Goal: Task Accomplishment & Management: Use online tool/utility

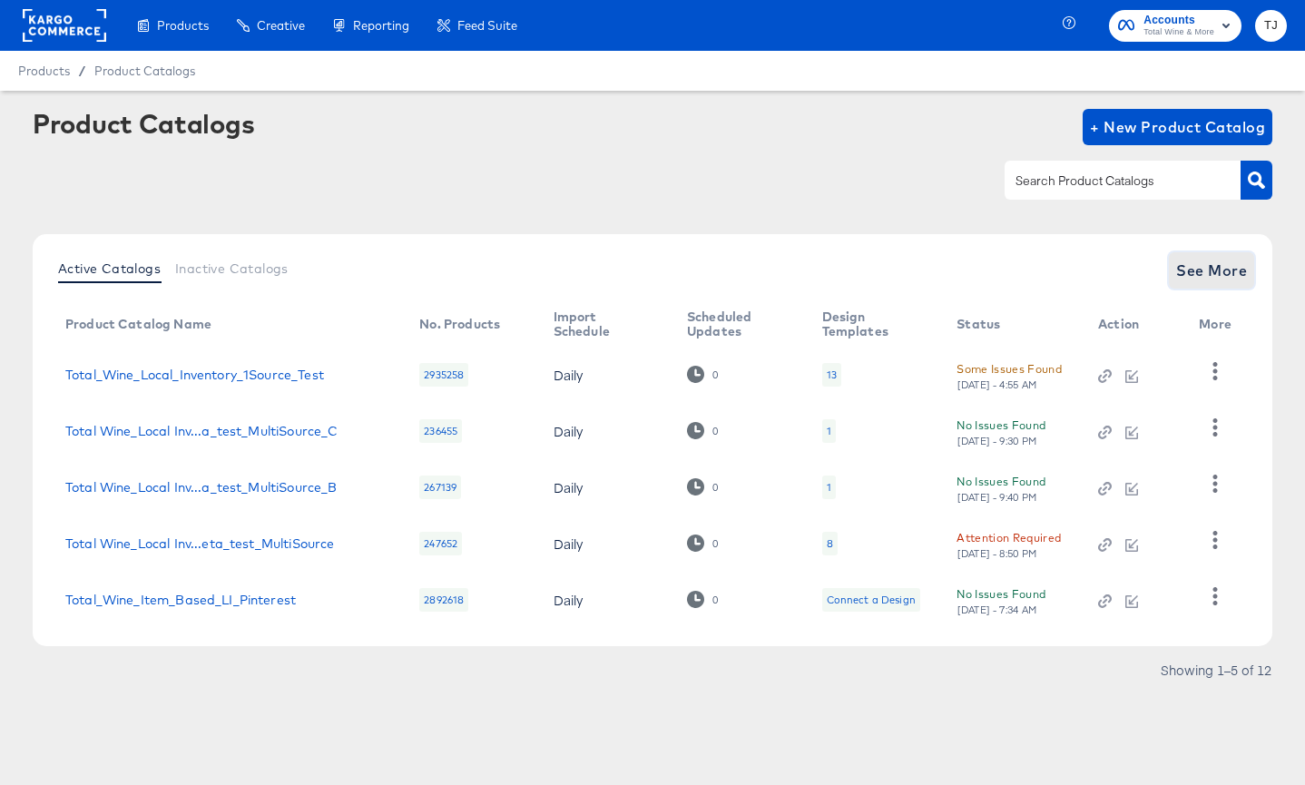
click at [1196, 266] on span "See More" at bounding box center [1211, 270] width 71 height 25
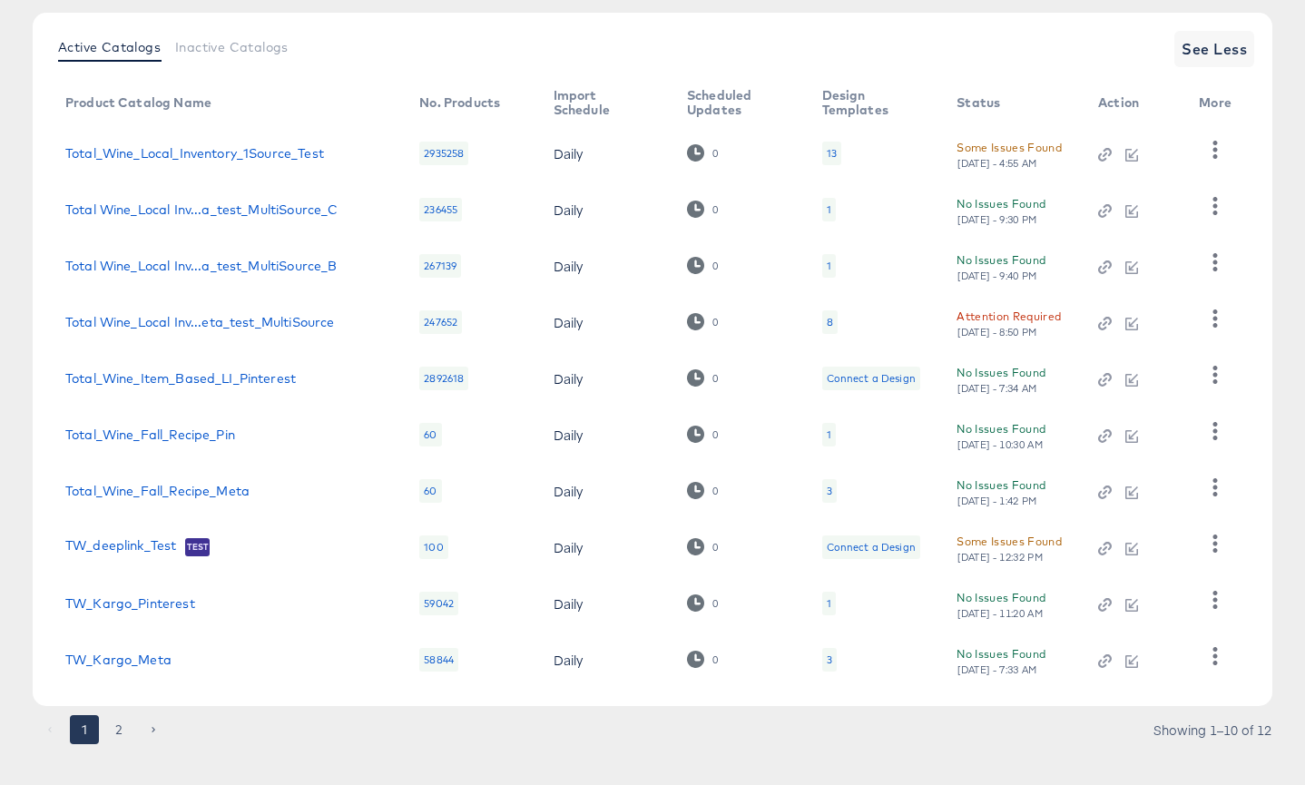
scroll to position [244, 0]
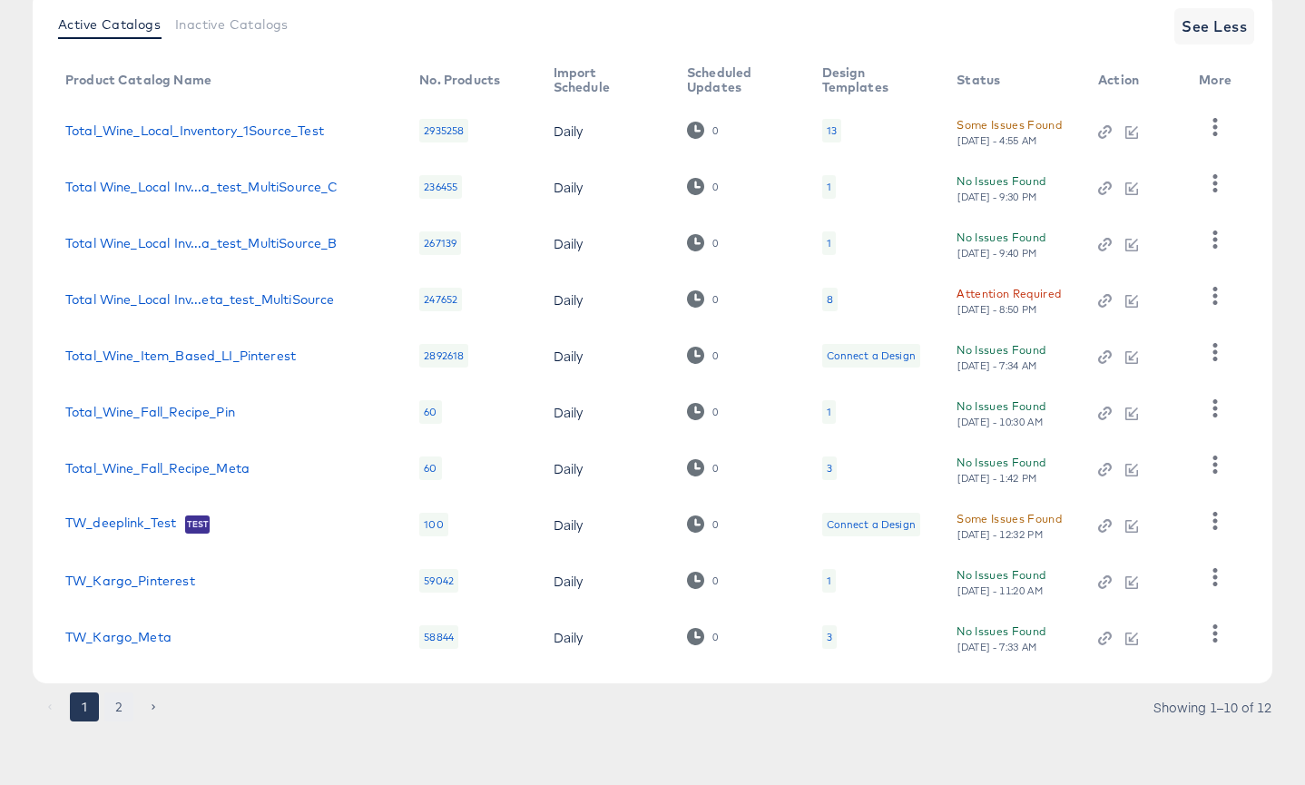
click at [114, 708] on button "2" at bounding box center [118, 707] width 29 height 29
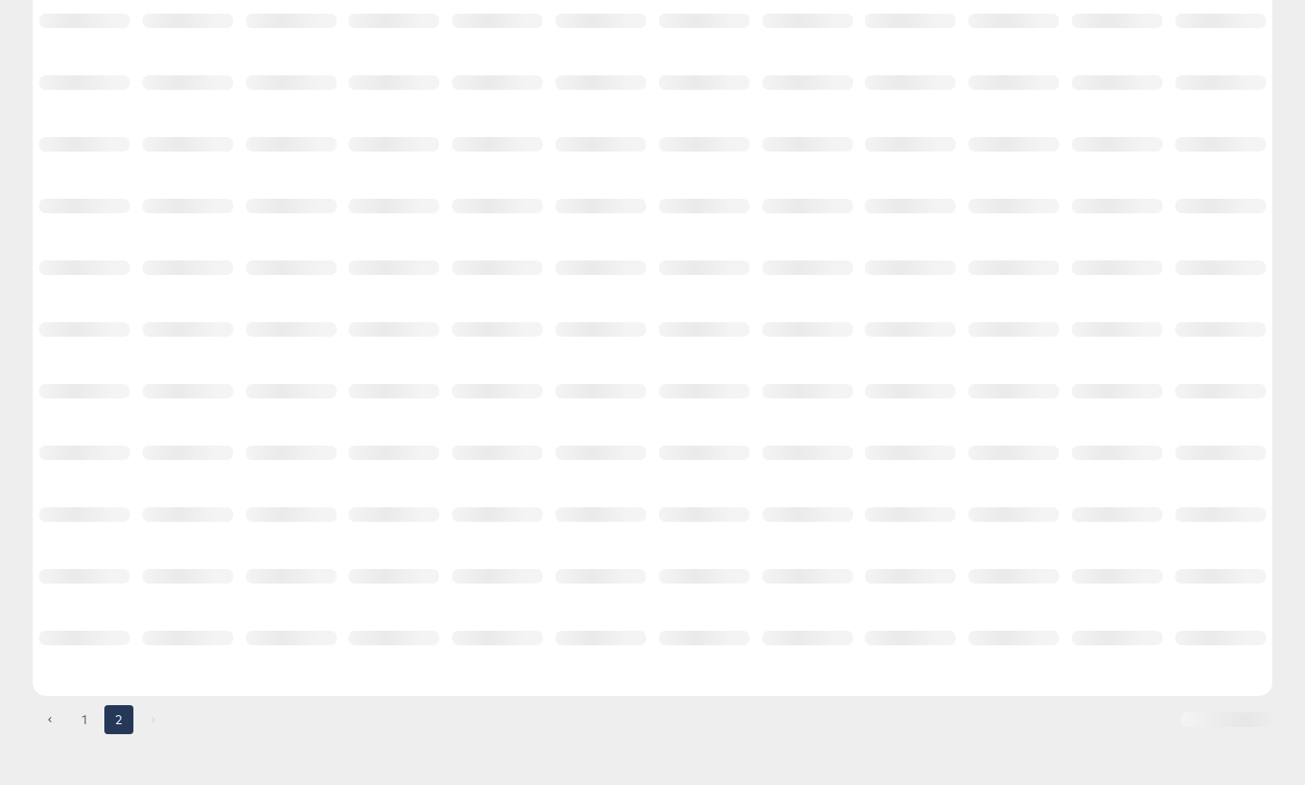
scroll to position [0, 0]
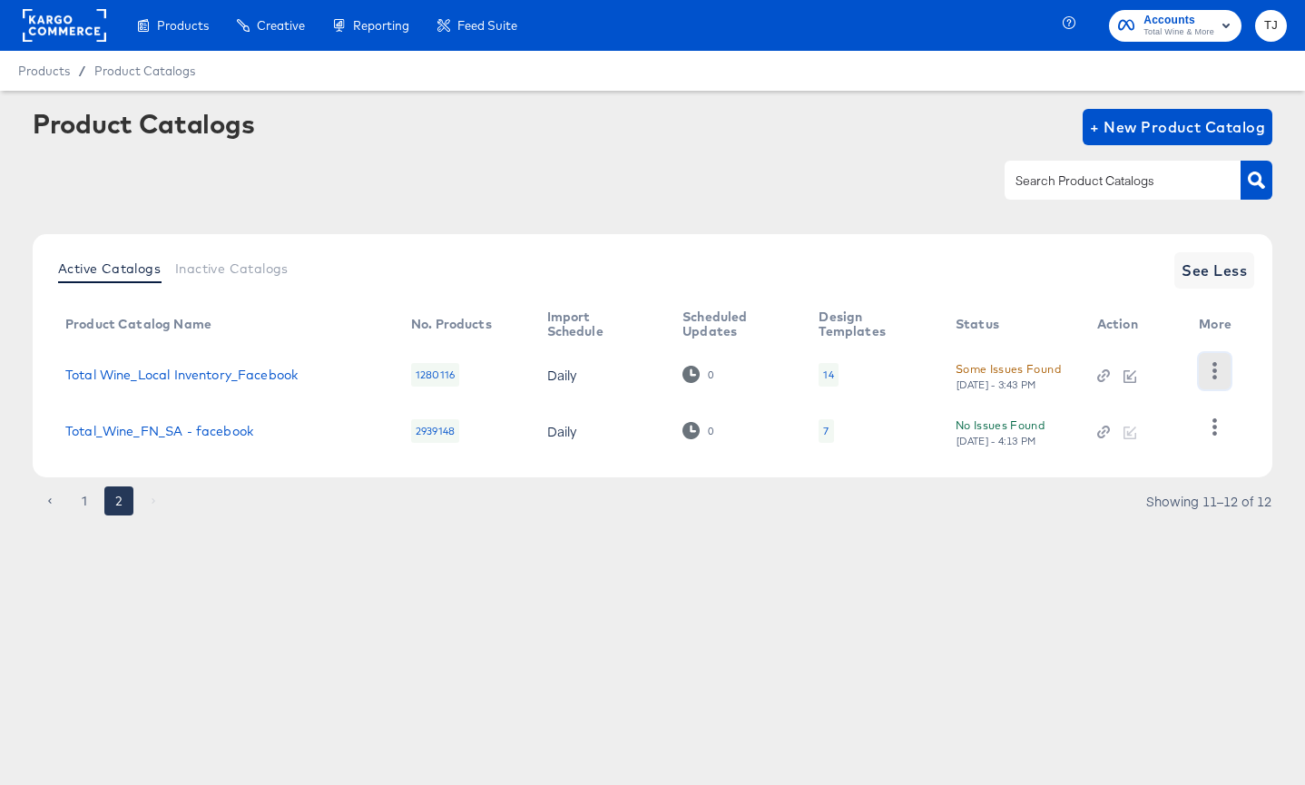
click at [1215, 373] on icon "button" at bounding box center [1214, 370] width 17 height 17
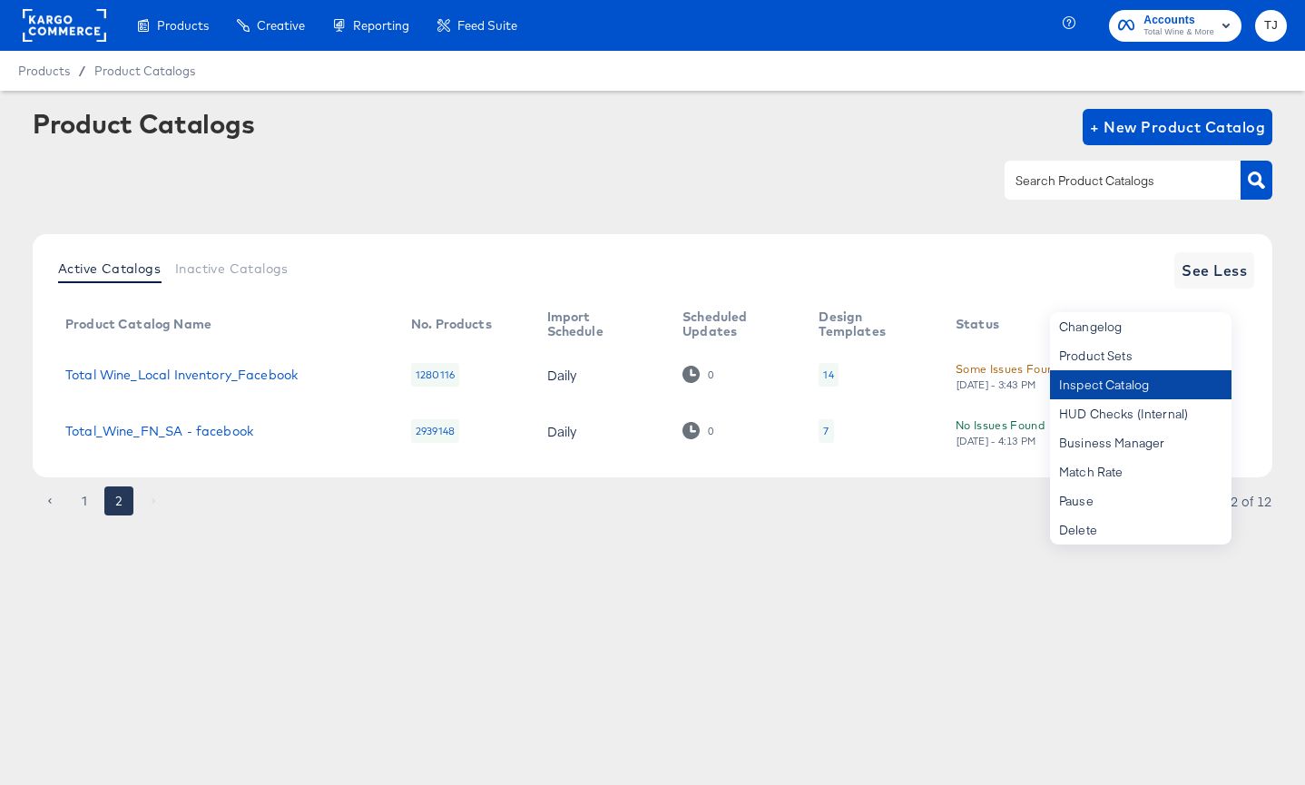
click at [1163, 387] on div "Inspect Catalog" at bounding box center [1141, 384] width 182 height 29
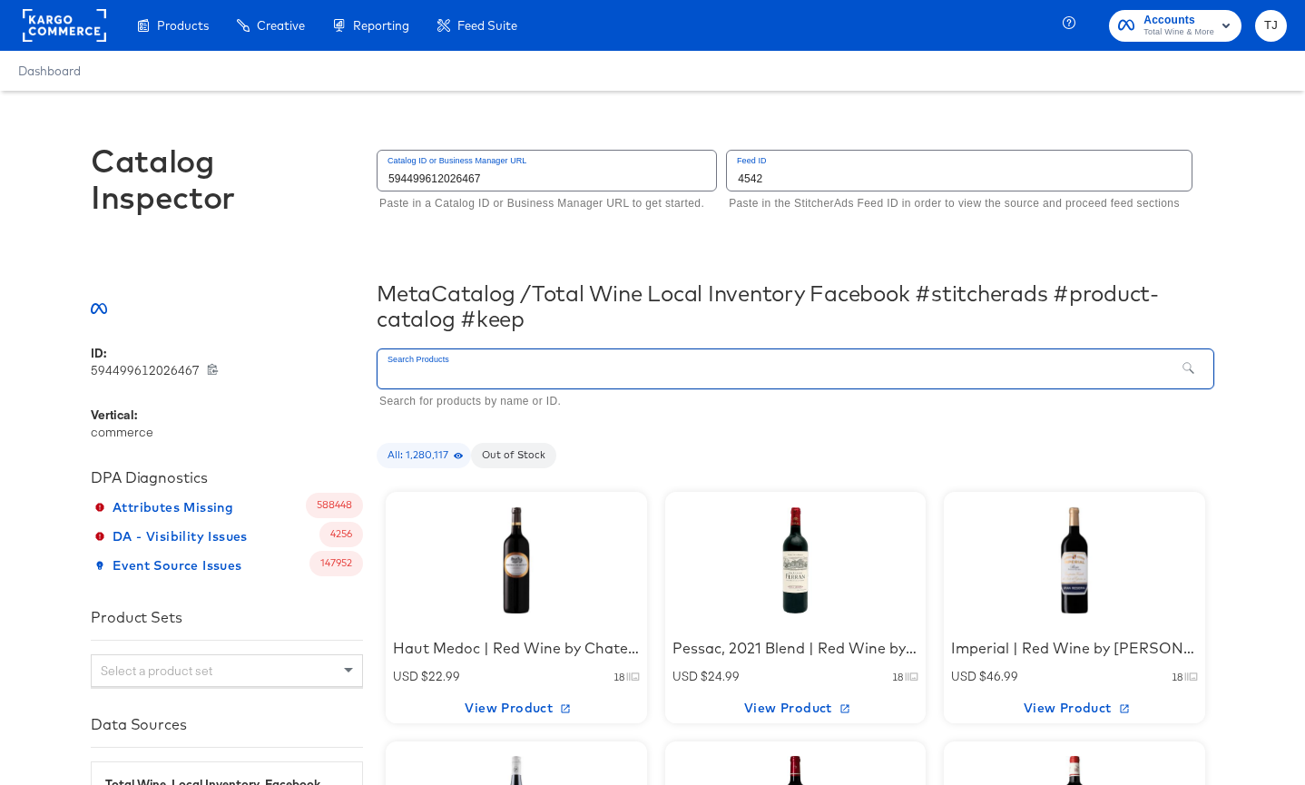
click at [694, 371] on input "text" at bounding box center [777, 368] width 798 height 39
type input "91181175-1-906"
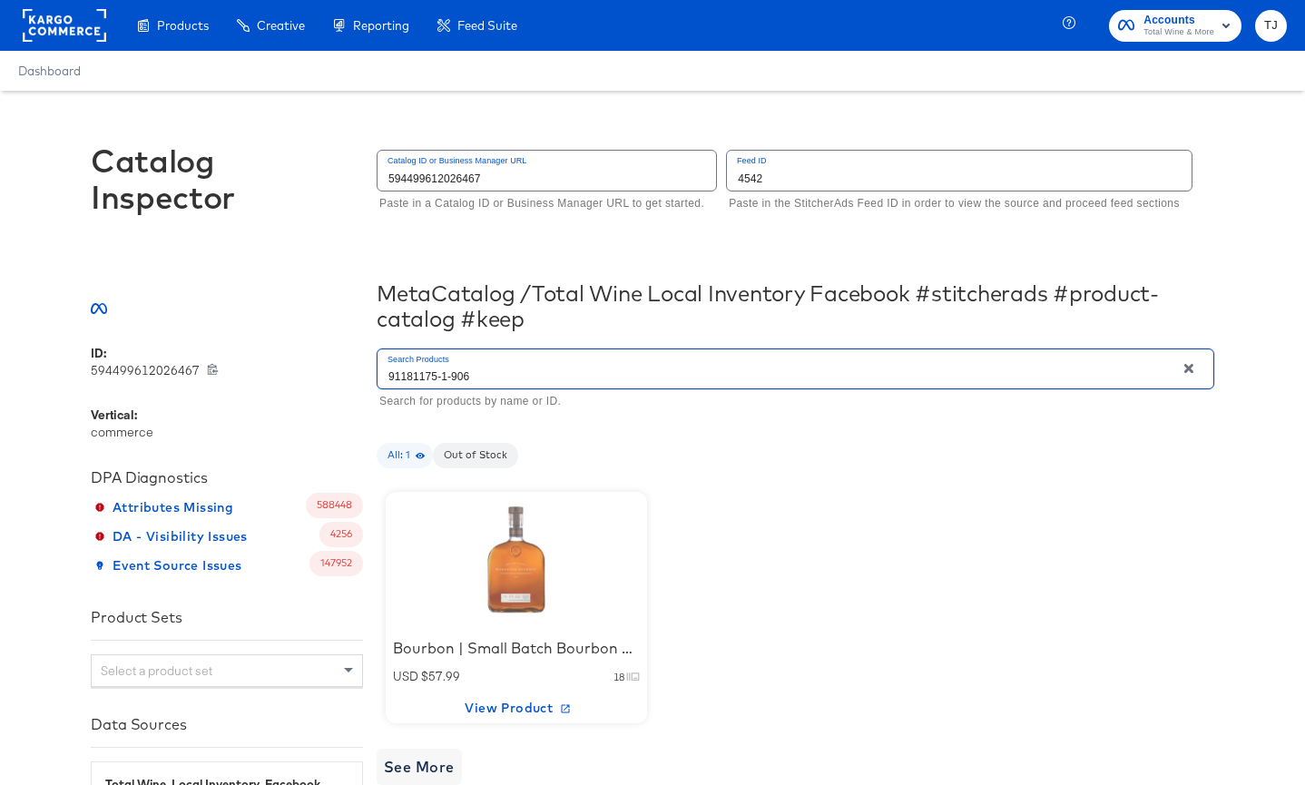
click at [498, 618] on div at bounding box center [517, 560] width 162 height 121
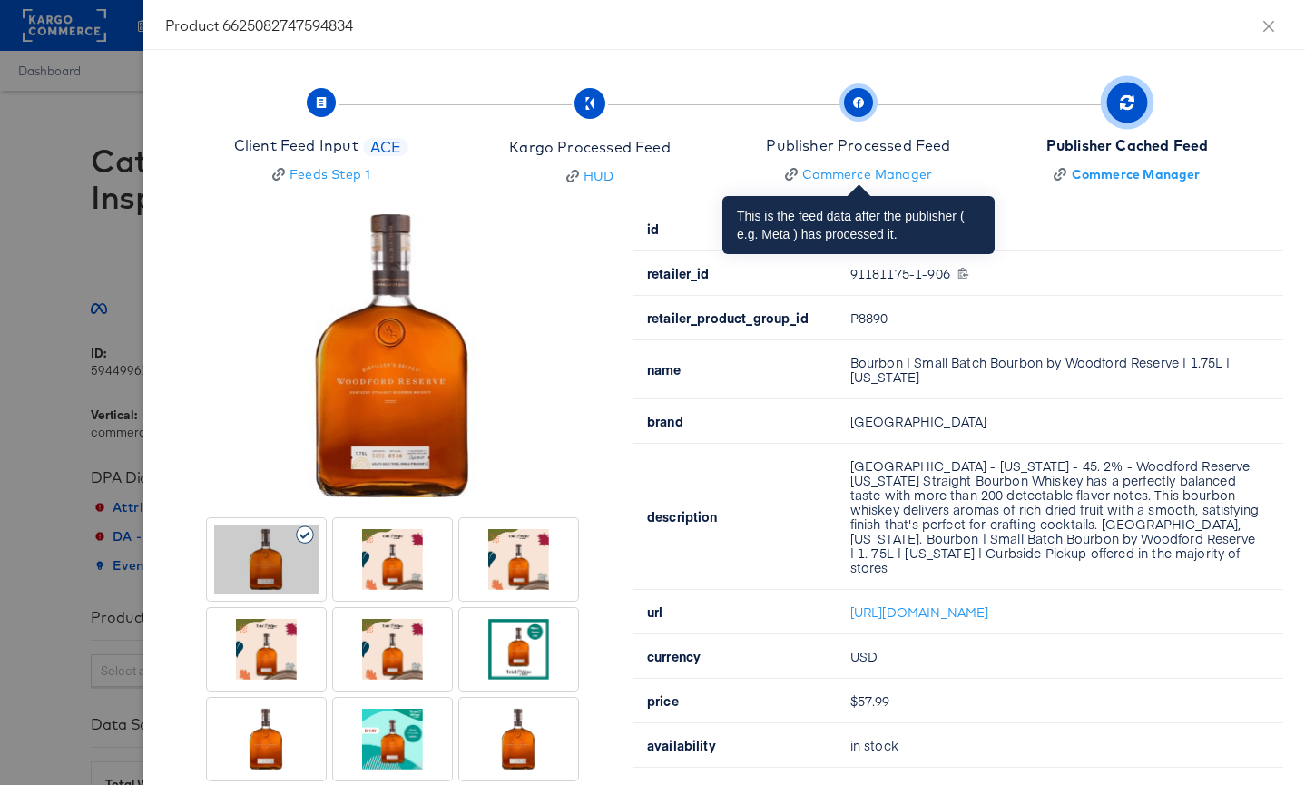
click at [864, 101] on span "button" at bounding box center [858, 102] width 29 height 29
